Goal: Find specific page/section: Find specific page/section

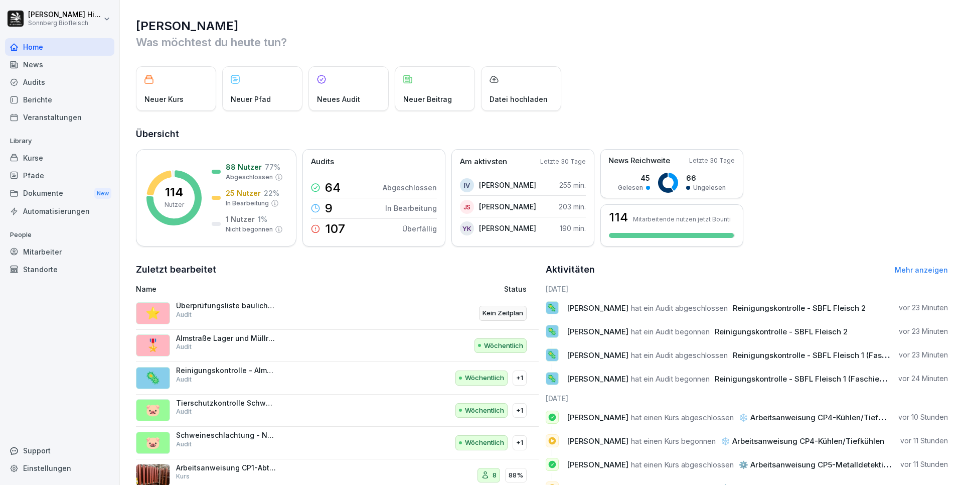
scroll to position [45, 0]
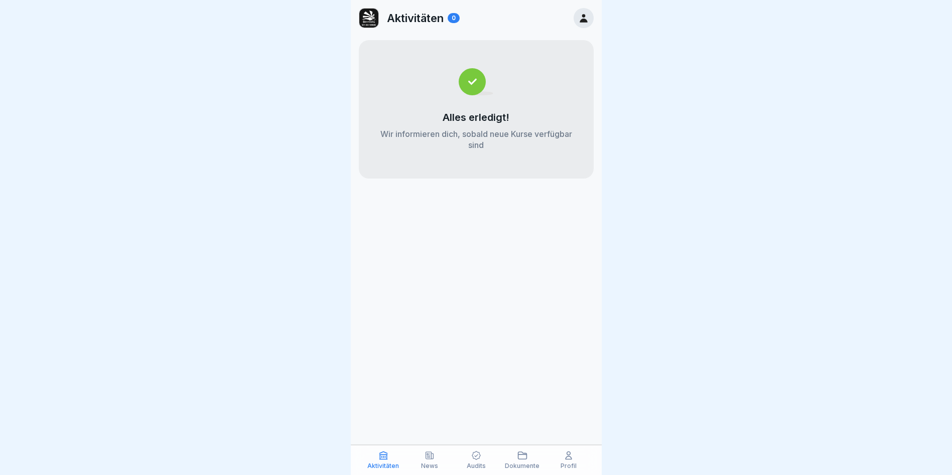
click at [478, 460] on icon at bounding box center [476, 455] width 10 height 10
